Goal: Transaction & Acquisition: Purchase product/service

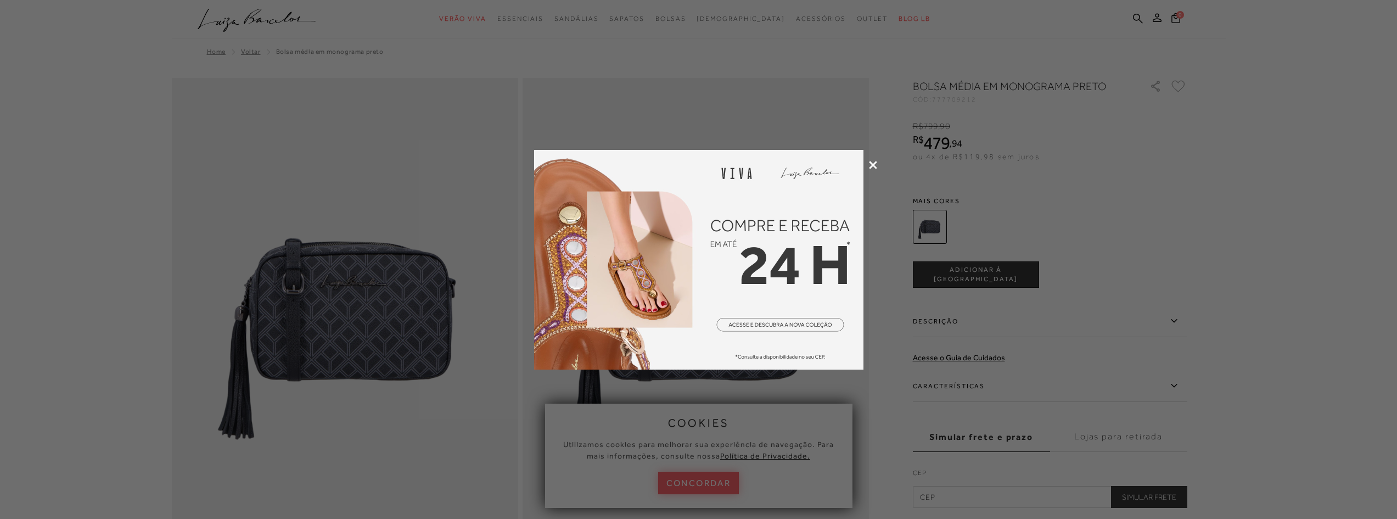
click at [873, 166] on icon at bounding box center [873, 165] width 8 height 8
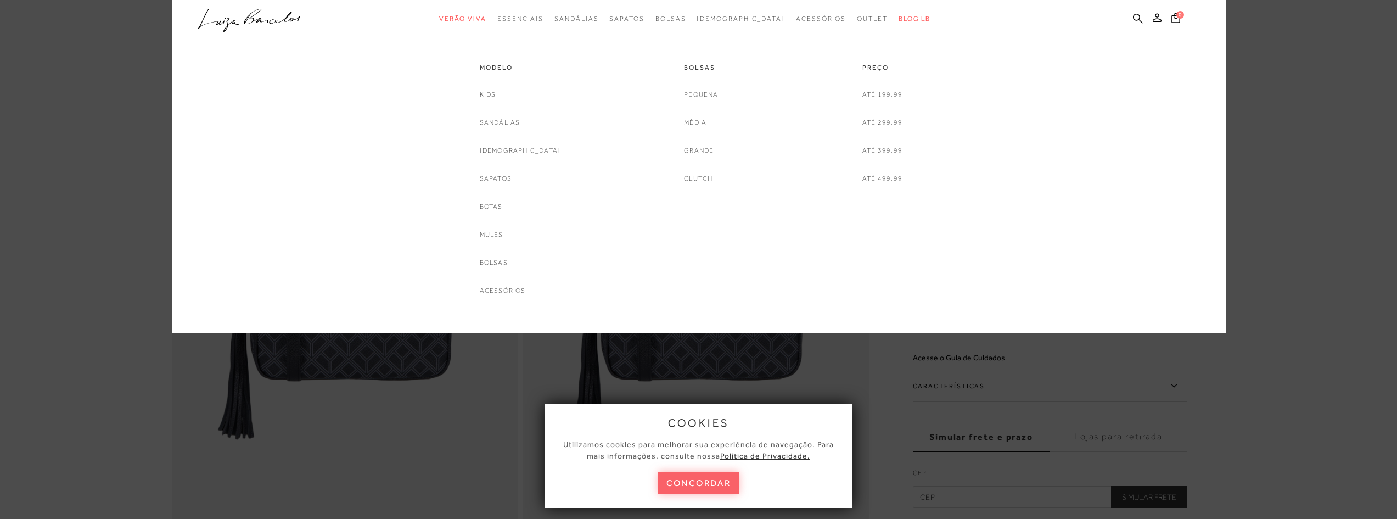
click at [857, 18] on span "Outlet" at bounding box center [872, 19] width 31 height 8
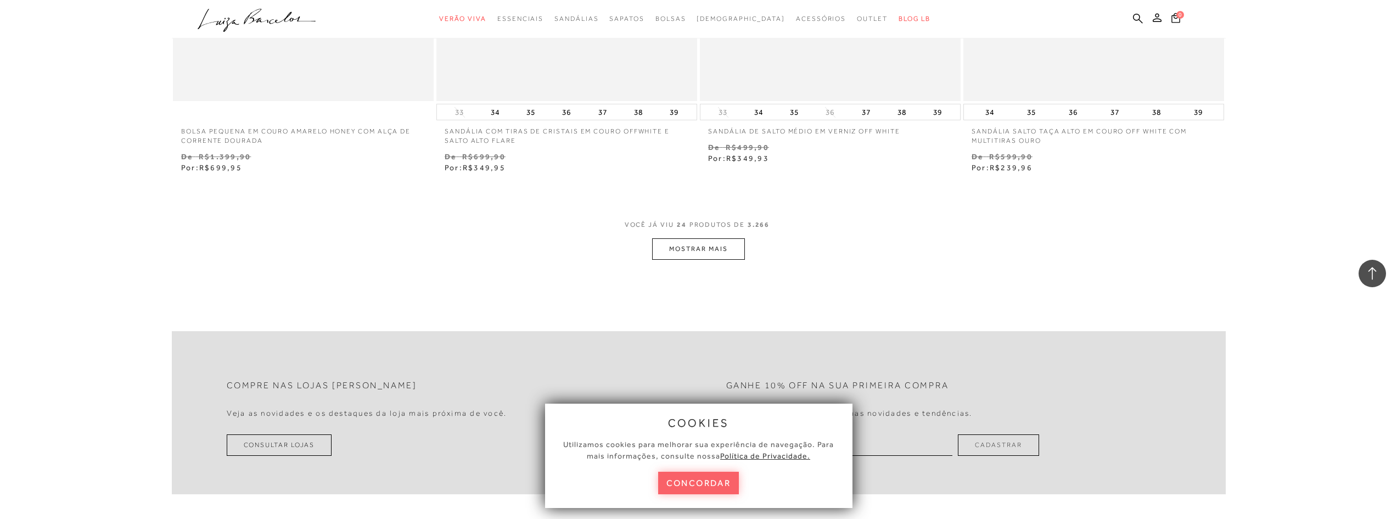
scroll to position [2745, 0]
click at [697, 477] on button "concordar" at bounding box center [698, 483] width 81 height 23
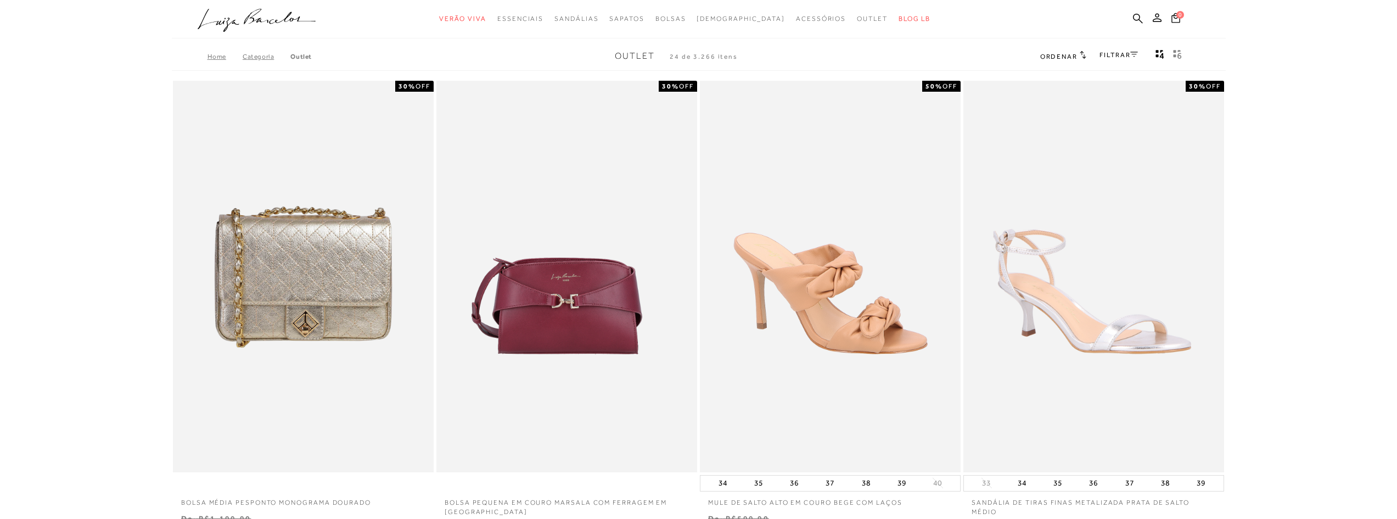
scroll to position [0, 0]
click at [1114, 55] on link "FILTRAR" at bounding box center [1119, 56] width 38 height 8
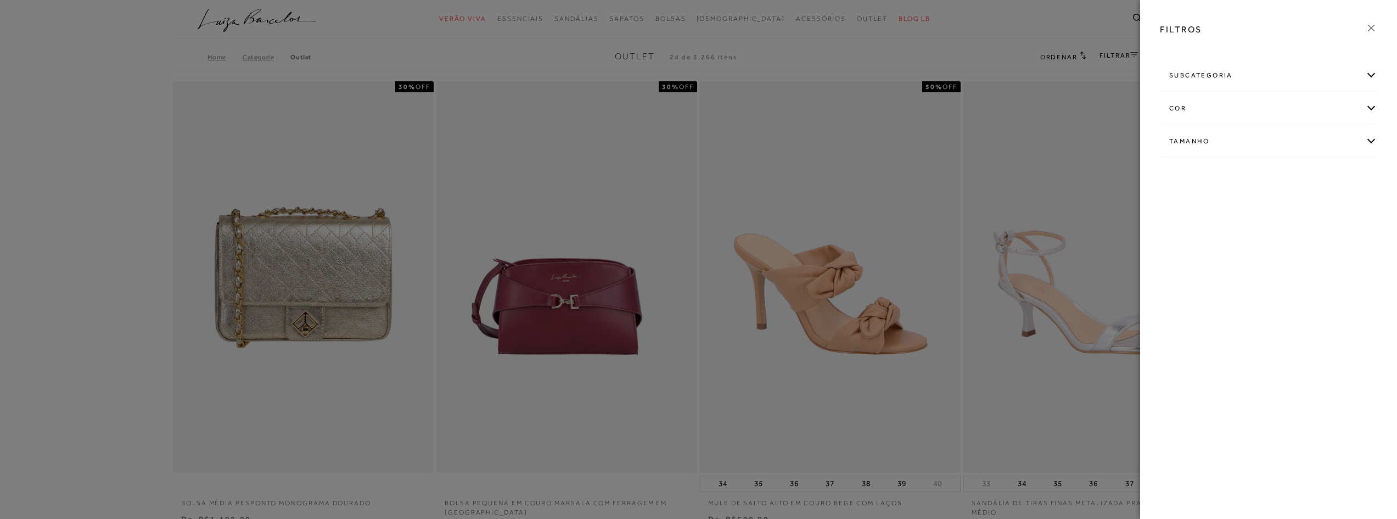
click at [1202, 79] on div "subcategoria" at bounding box center [1269, 75] width 216 height 29
click at [1179, 102] on span "Bolsas" at bounding box center [1179, 105] width 20 height 8
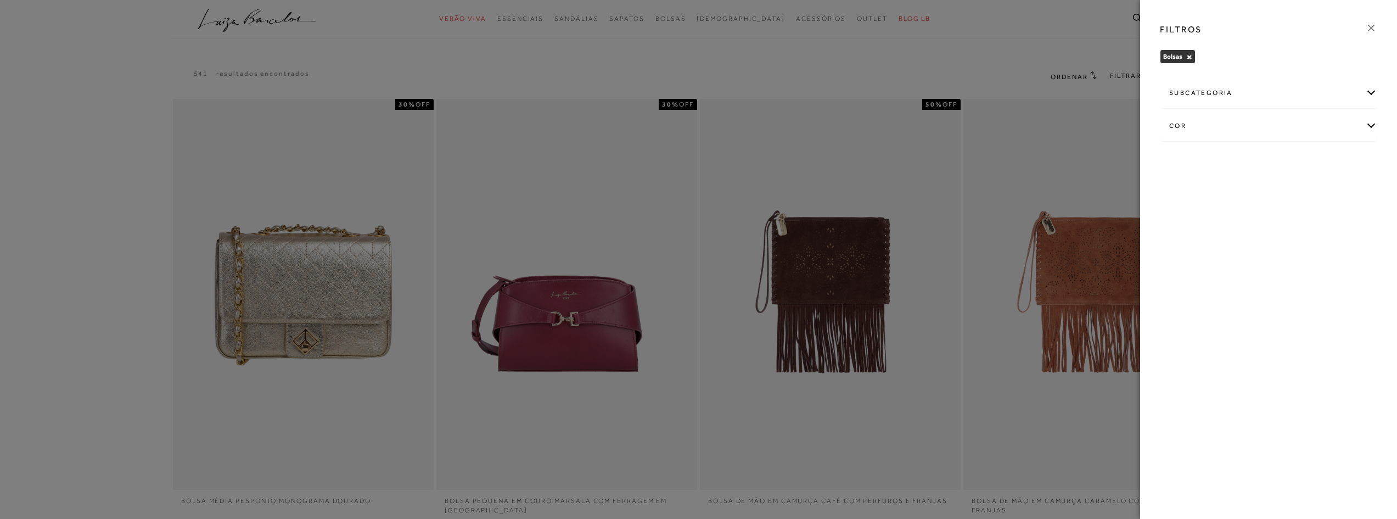
click at [1375, 26] on icon at bounding box center [1371, 28] width 12 height 12
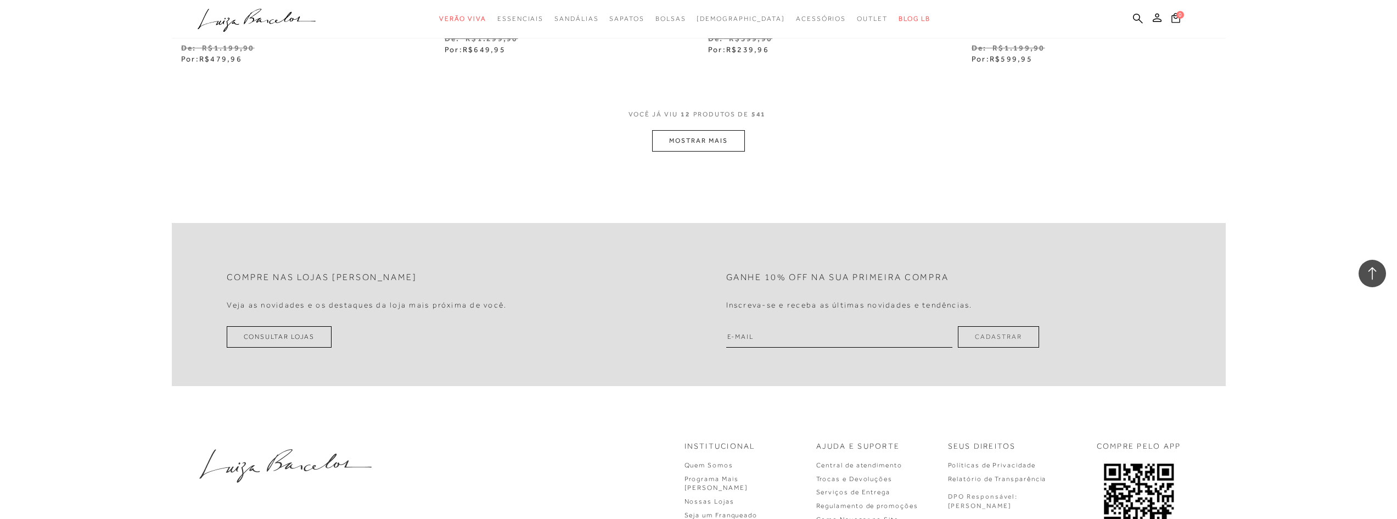
scroll to position [1482, 0]
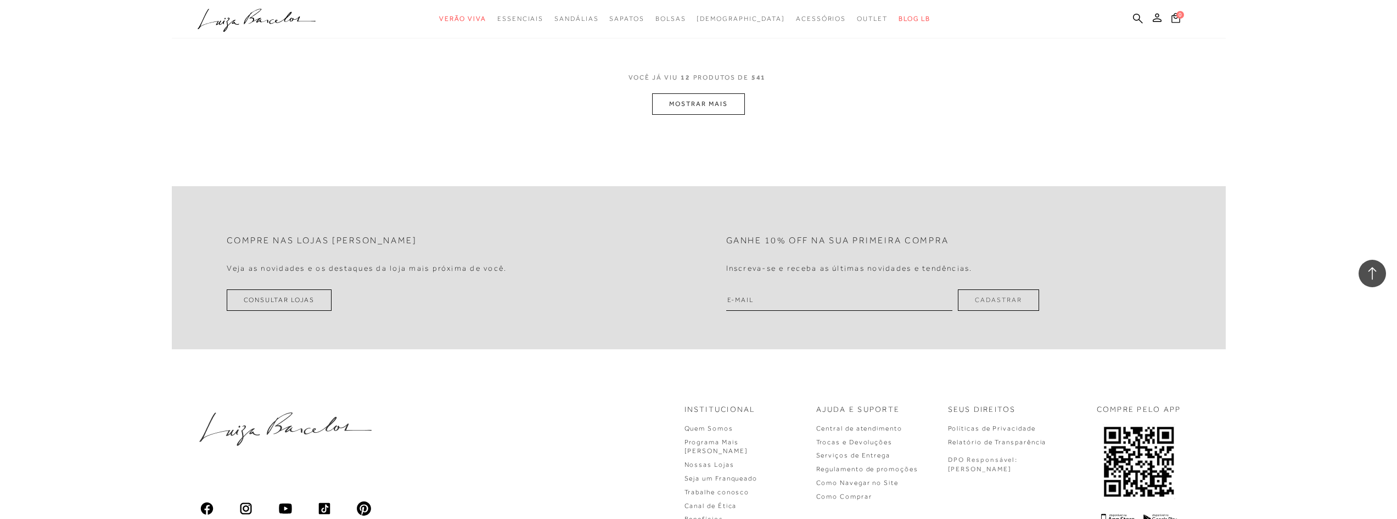
click at [693, 111] on button "MOSTRAR MAIS" at bounding box center [698, 103] width 92 height 21
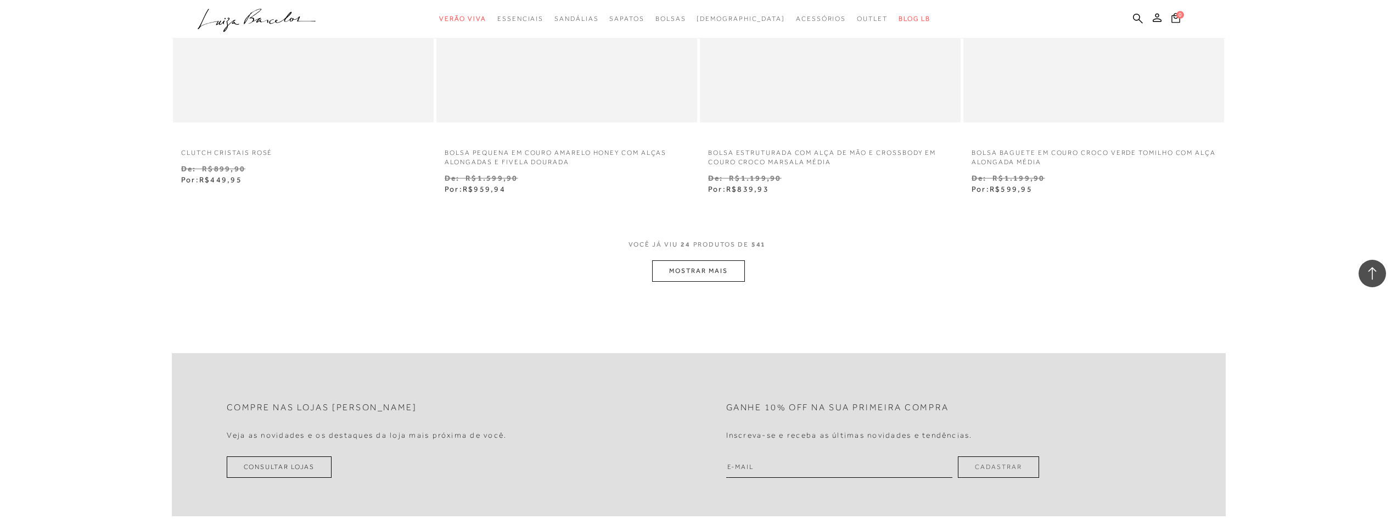
scroll to position [2910, 0]
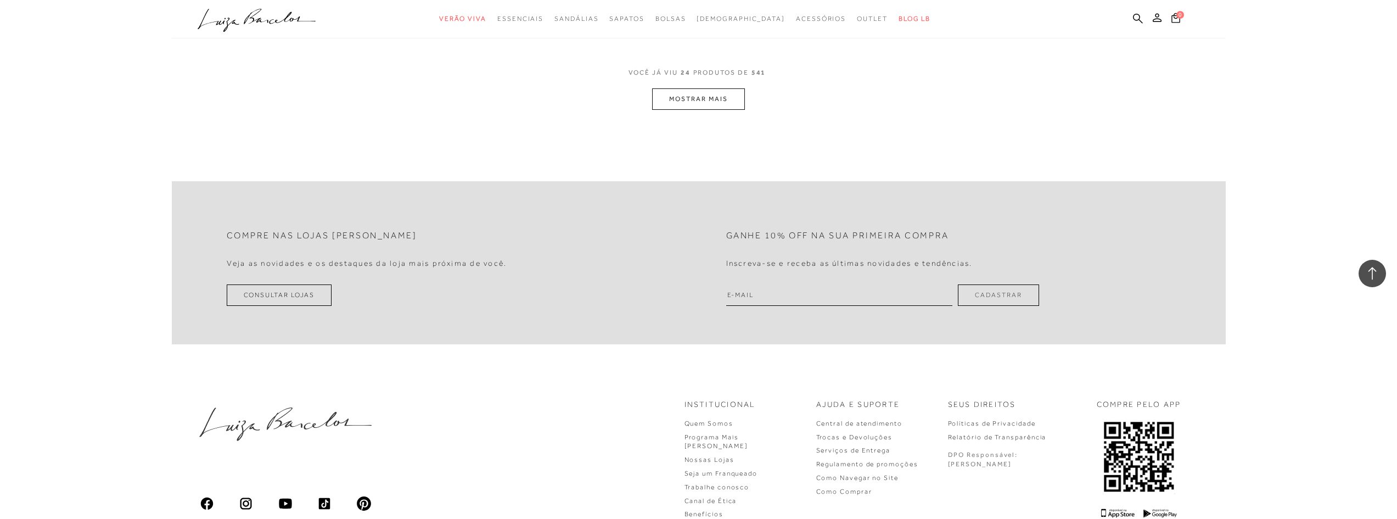
click at [678, 100] on button "MOSTRAR MAIS" at bounding box center [698, 98] width 92 height 21
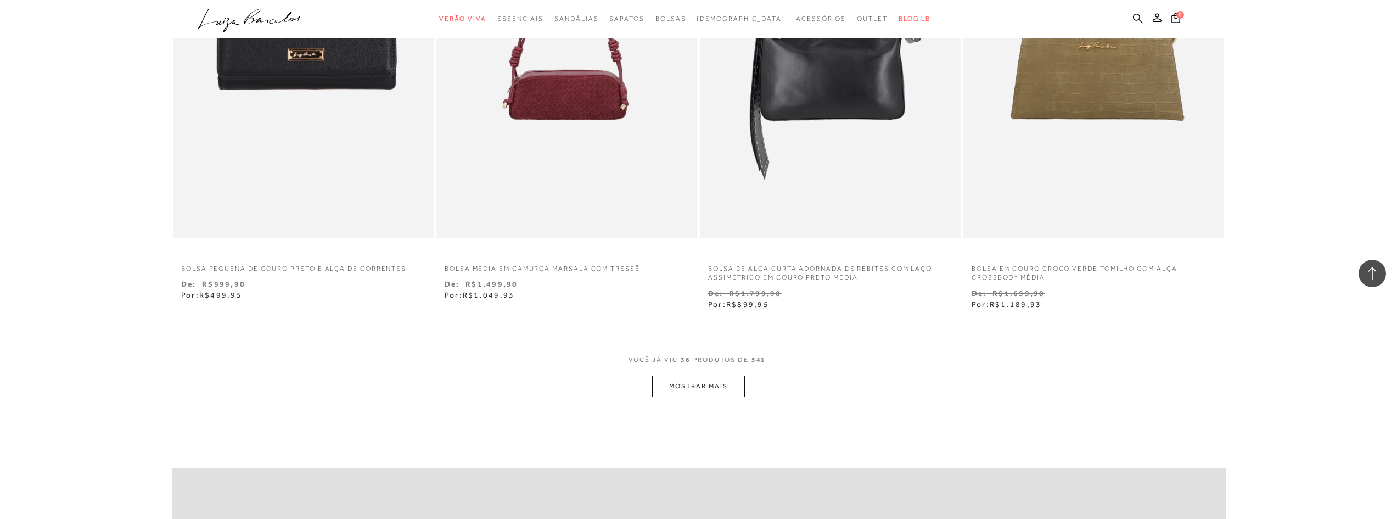
scroll to position [4172, 0]
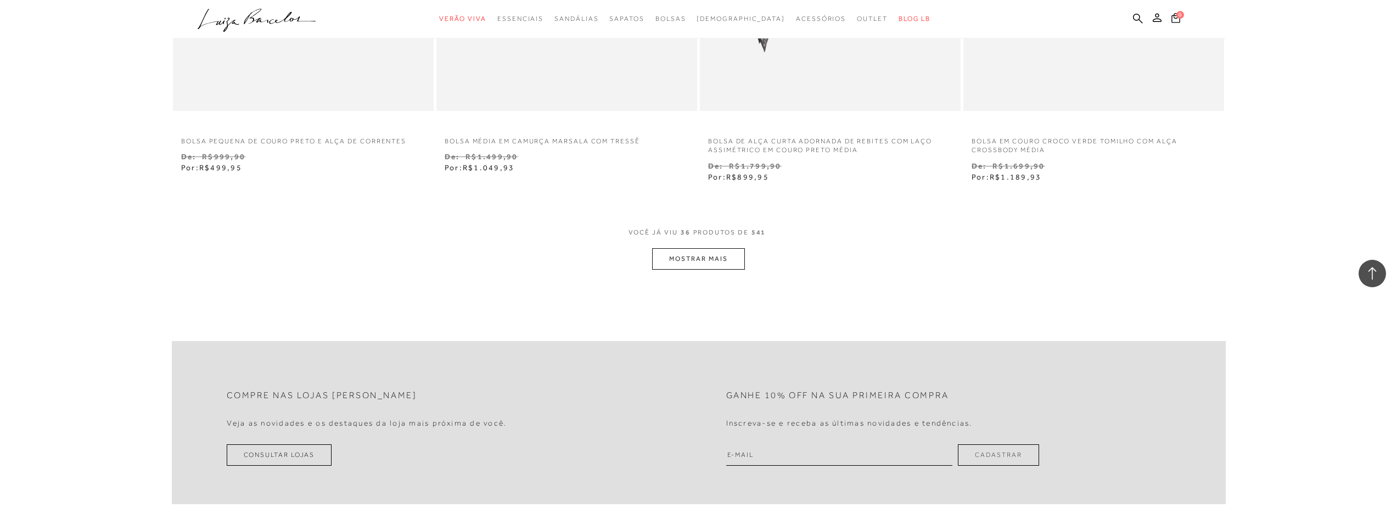
click at [695, 248] on button "MOSTRAR MAIS" at bounding box center [698, 258] width 92 height 21
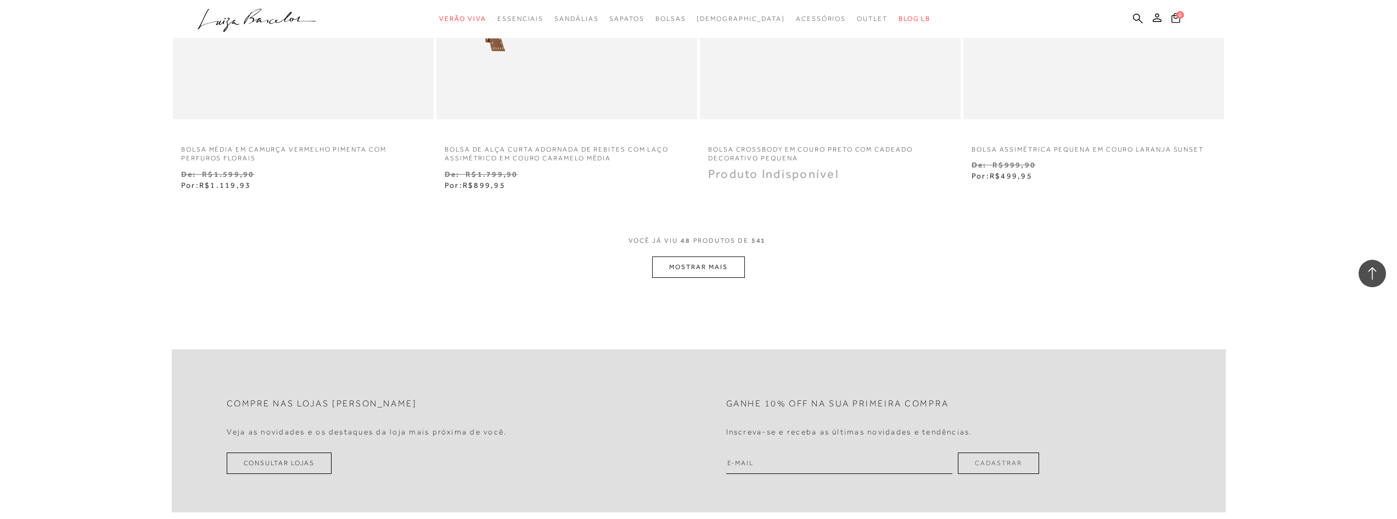
scroll to position [5655, 0]
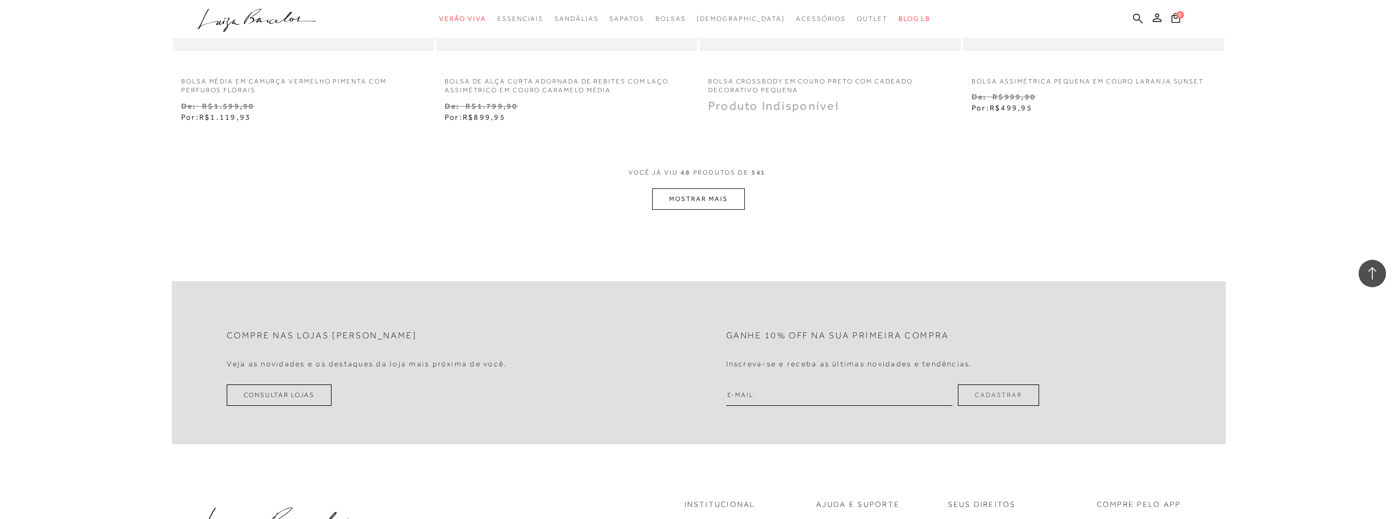
click at [726, 197] on button "MOSTRAR MAIS" at bounding box center [698, 198] width 92 height 21
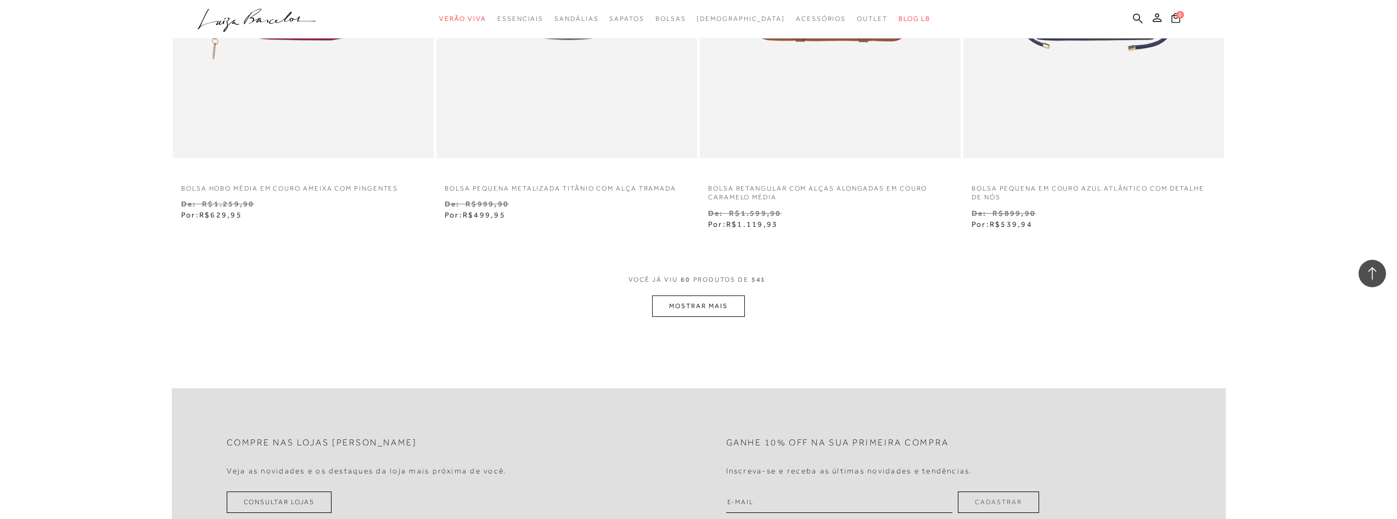
scroll to position [6972, 0]
click at [1369, 281] on div at bounding box center [1372, 273] width 27 height 27
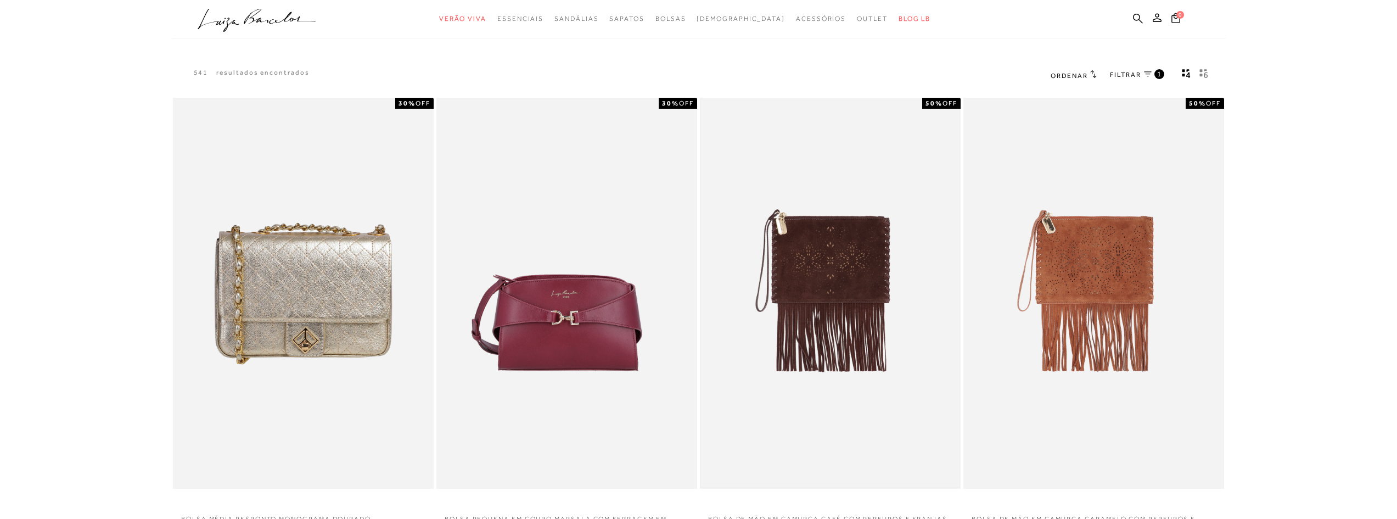
scroll to position [0, 0]
click at [1085, 76] on span "Ordenar" at bounding box center [1069, 77] width 37 height 8
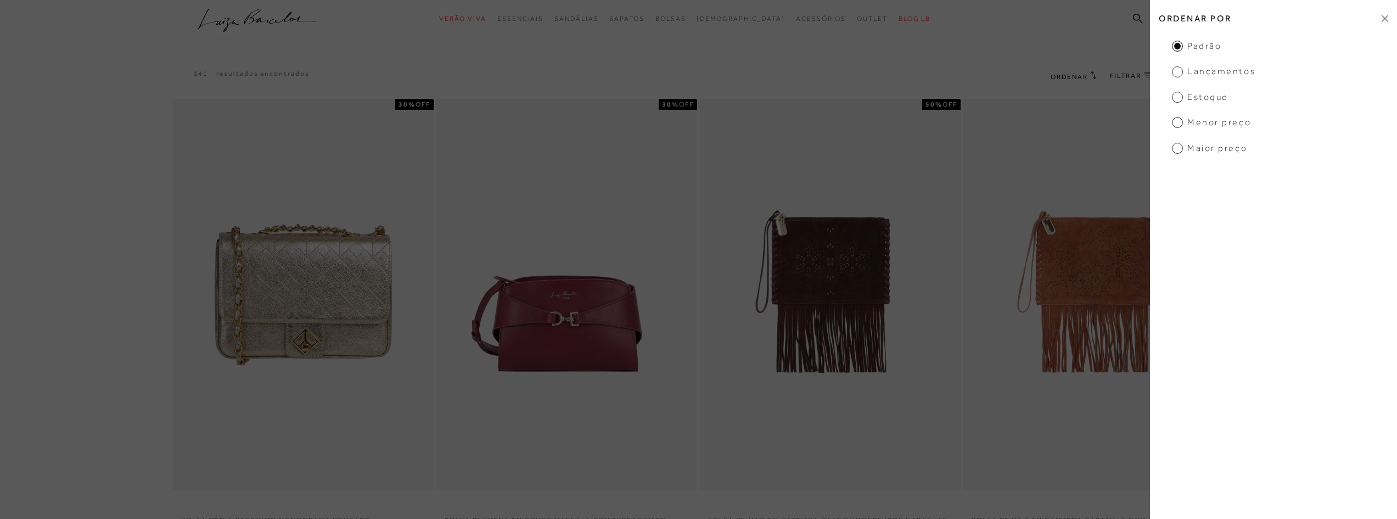
click at [1176, 70] on span "Lançamentos" at bounding box center [1213, 71] width 83 height 12
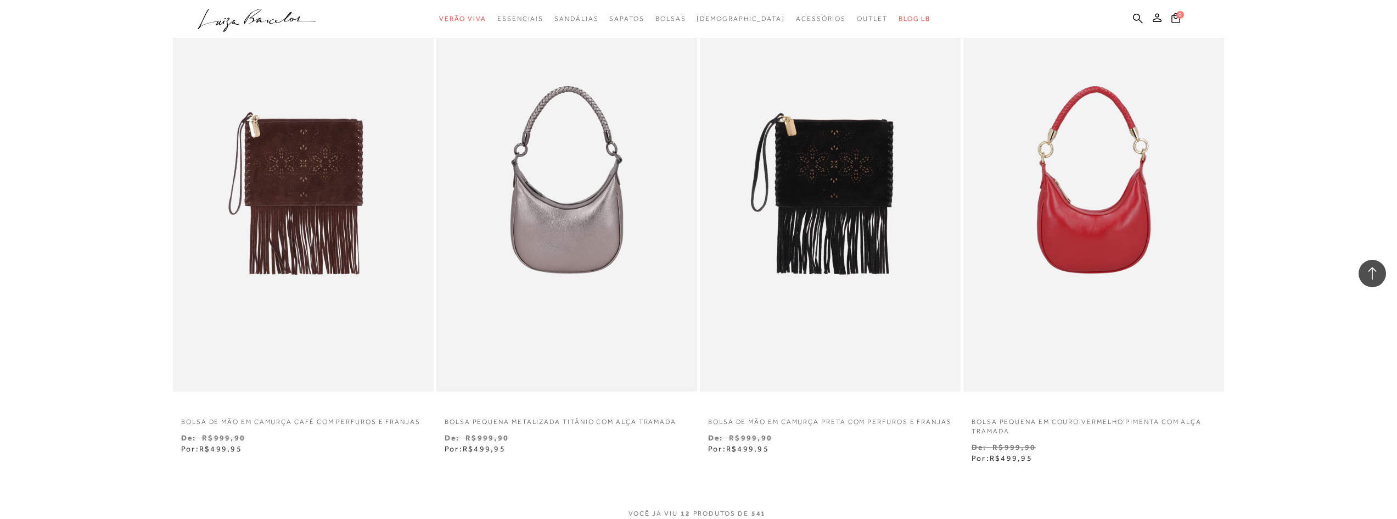
scroll to position [1098, 0]
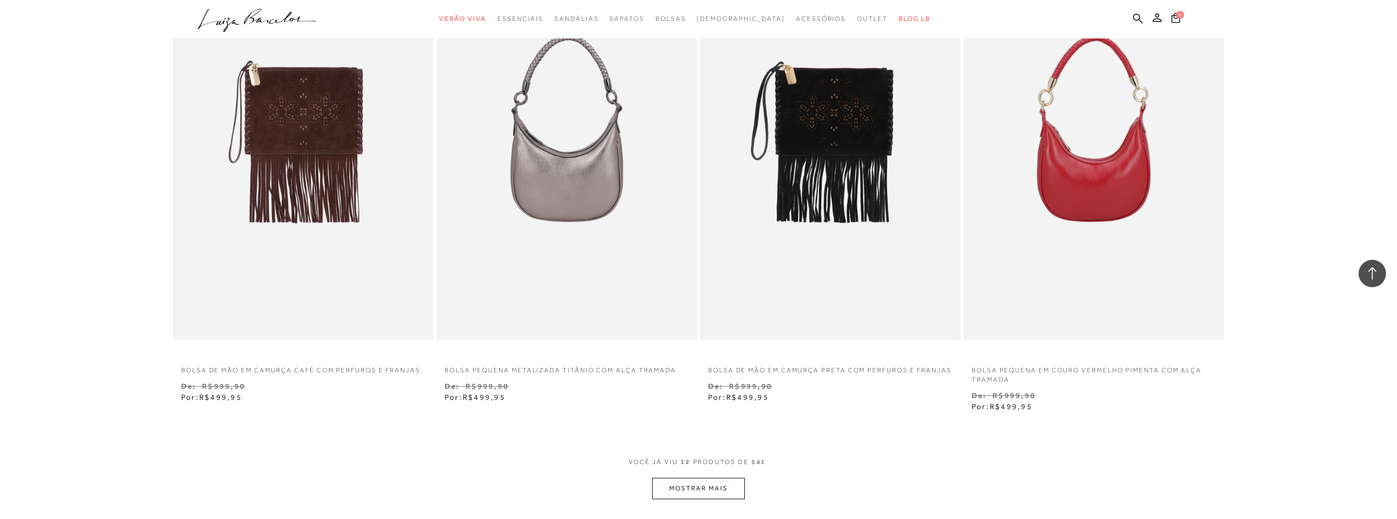
click at [668, 484] on button "MOSTRAR MAIS" at bounding box center [698, 488] width 92 height 21
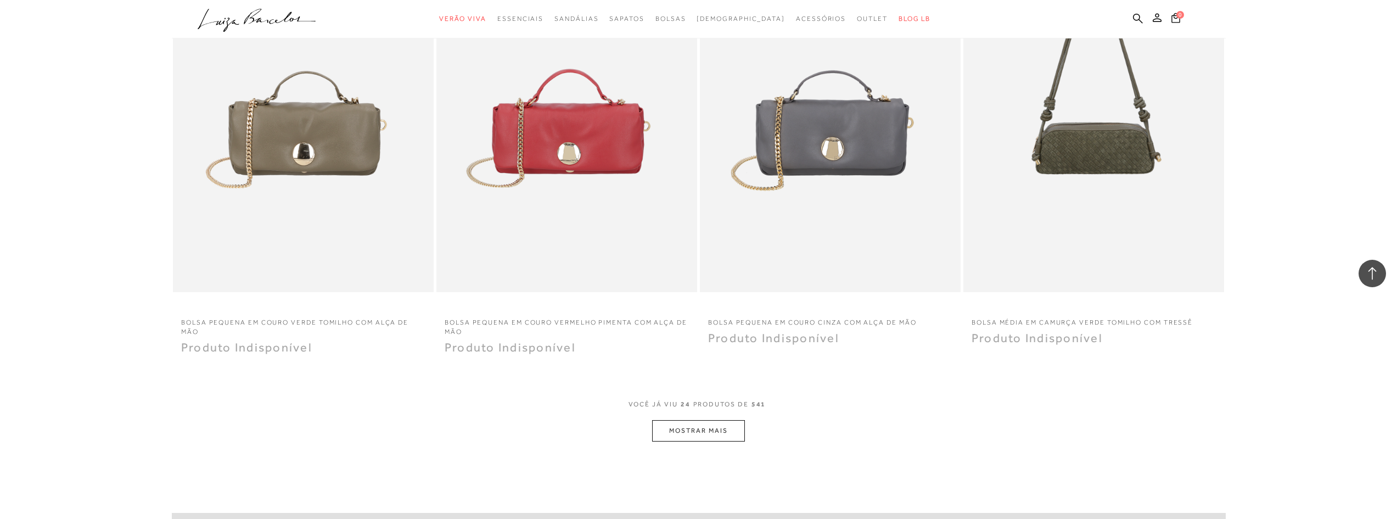
scroll to position [2580, 0]
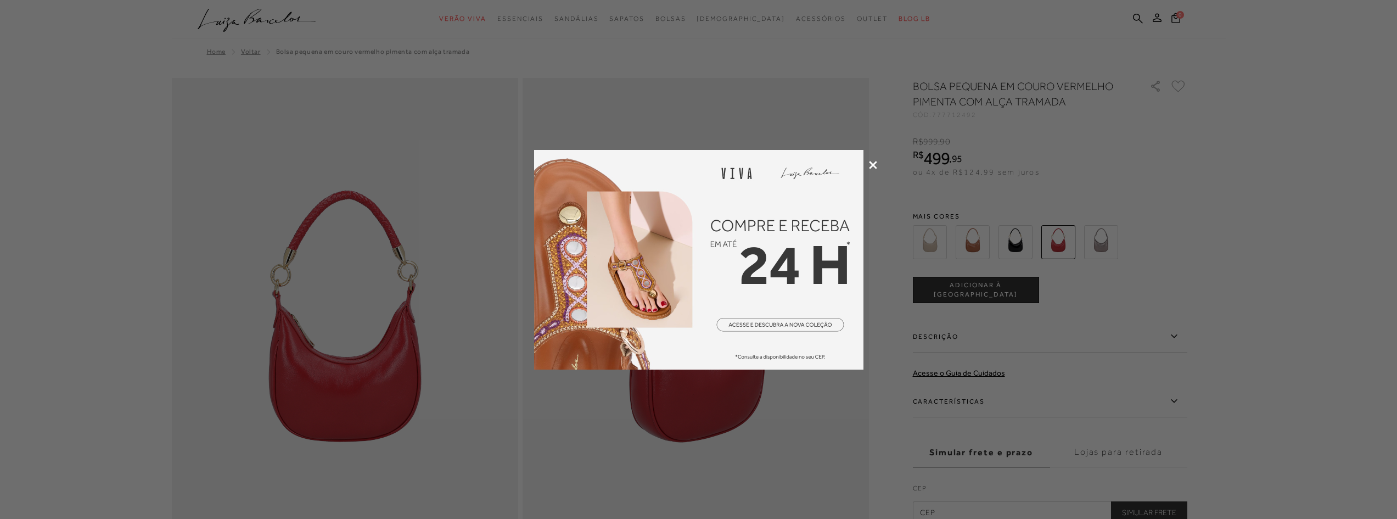
click at [878, 163] on div at bounding box center [698, 259] width 1397 height 519
click at [867, 158] on div at bounding box center [698, 259] width 1397 height 519
click at [868, 158] on div at bounding box center [698, 259] width 1397 height 519
click at [874, 160] on div at bounding box center [698, 259] width 1397 height 519
click at [872, 161] on icon at bounding box center [873, 165] width 8 height 8
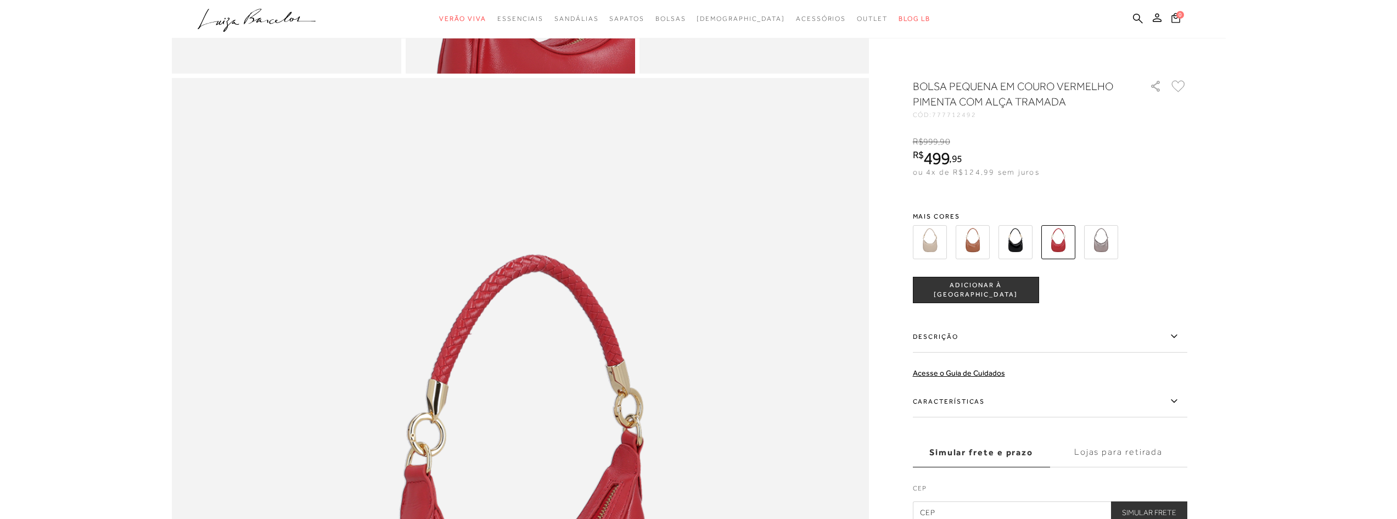
scroll to position [878, 0]
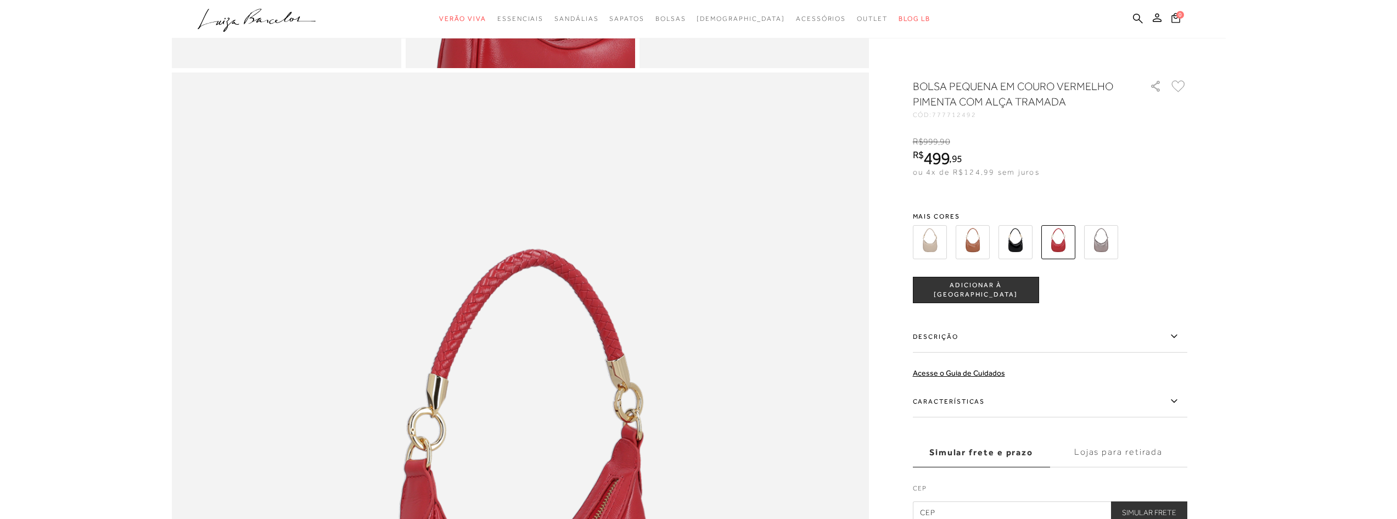
click at [974, 238] on img at bounding box center [973, 242] width 34 height 34
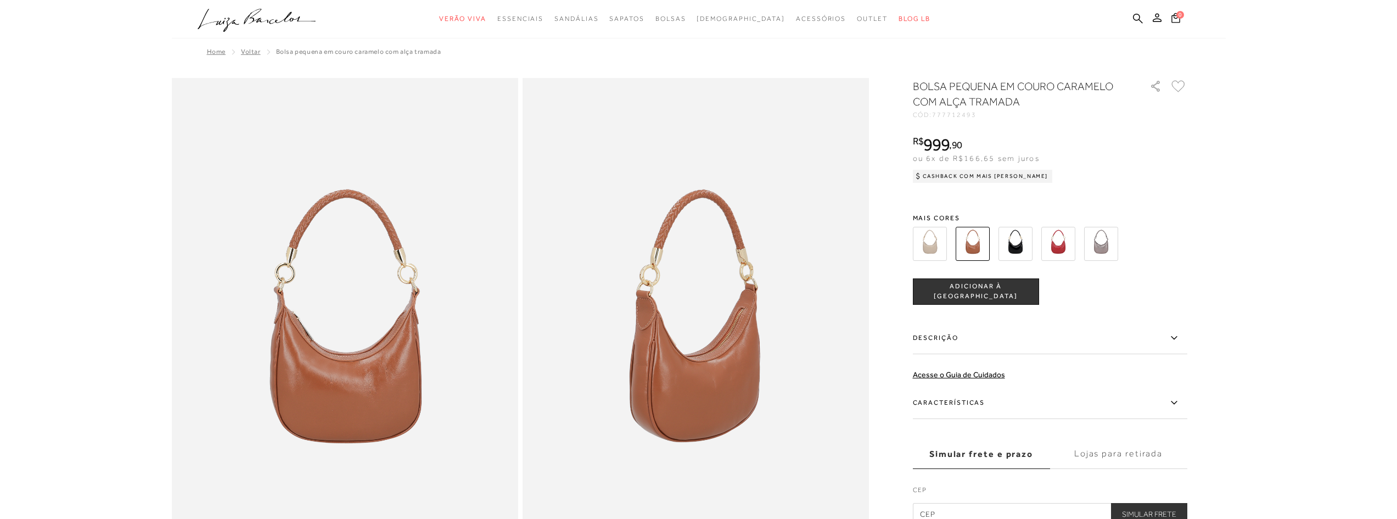
click at [929, 244] on img at bounding box center [930, 244] width 34 height 34
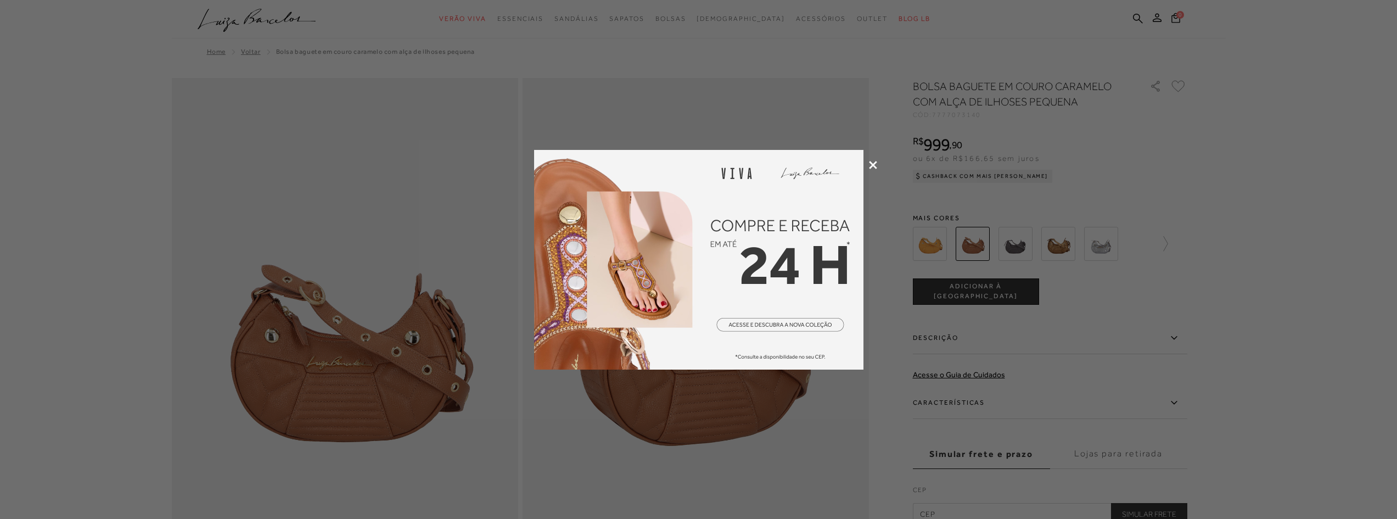
click at [865, 167] on div at bounding box center [698, 259] width 1397 height 519
click at [869, 164] on icon at bounding box center [873, 165] width 8 height 8
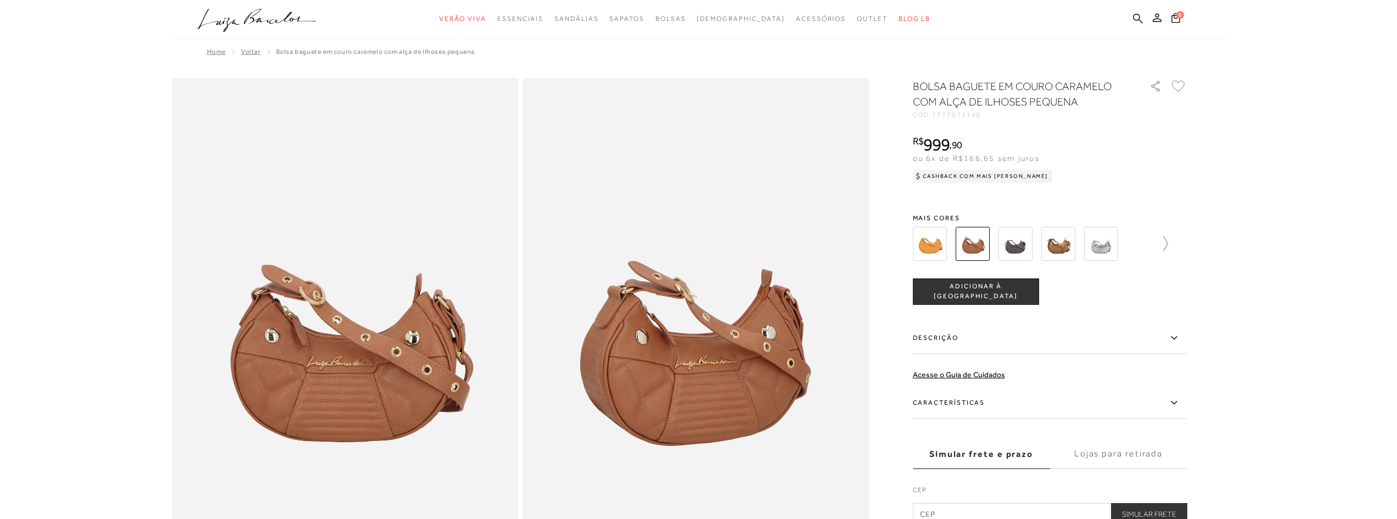
click at [1164, 244] on icon at bounding box center [1160, 243] width 15 height 15
click at [1164, 244] on div at bounding box center [1047, 243] width 236 height 41
click at [1181, 242] on icon at bounding box center [1179, 243] width 15 height 15
click at [1180, 242] on div at bounding box center [1056, 243] width 255 height 41
click at [919, 236] on icon at bounding box center [920, 243] width 15 height 15
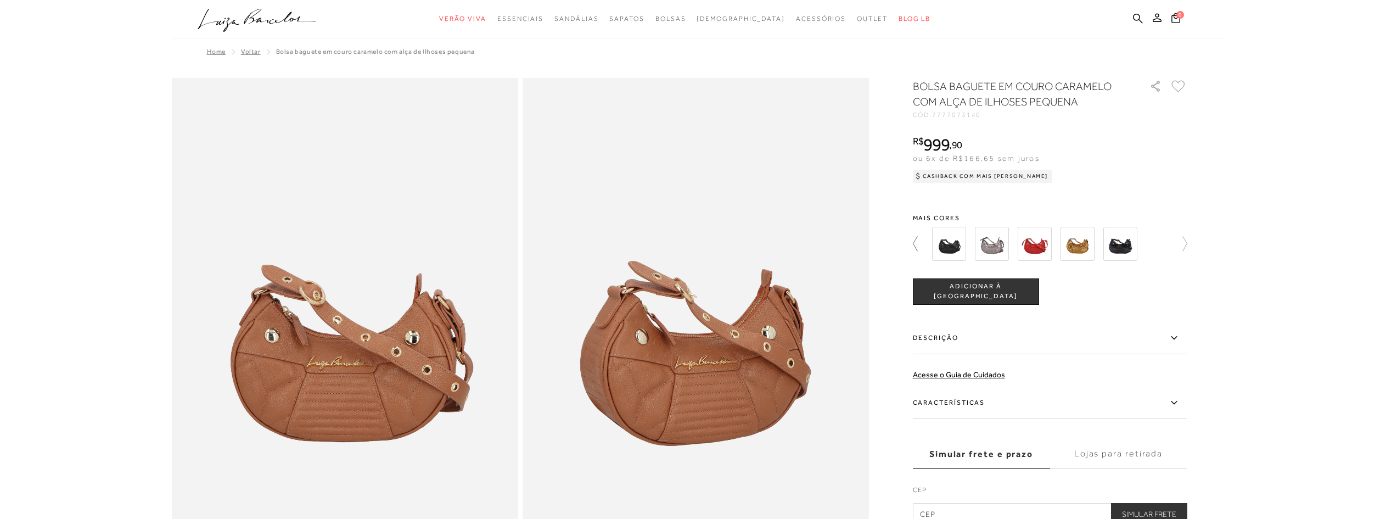
click at [919, 236] on icon at bounding box center [920, 243] width 15 height 15
click at [919, 236] on div at bounding box center [1028, 243] width 236 height 41
click at [919, 236] on img at bounding box center [930, 244] width 34 height 34
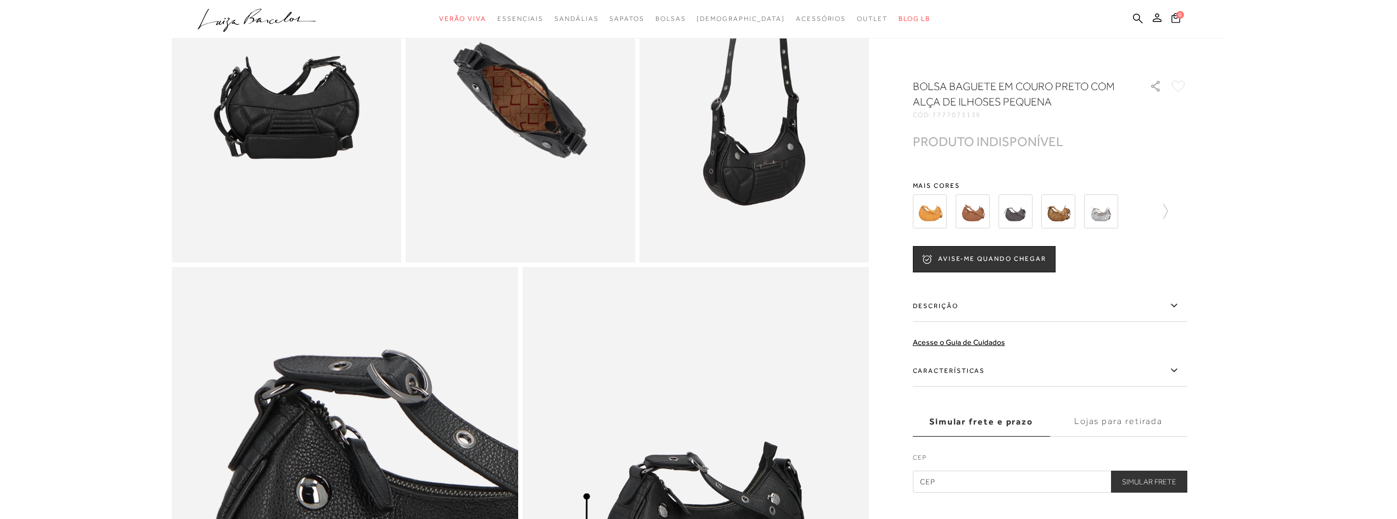
scroll to position [422, 0]
